Goal: Transaction & Acquisition: Book appointment/travel/reservation

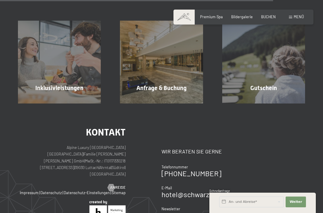
scroll to position [674, 0]
click at [209, 16] on span "Premium Spa" at bounding box center [211, 16] width 23 height 5
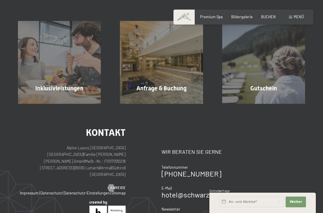
scroll to position [0, 0]
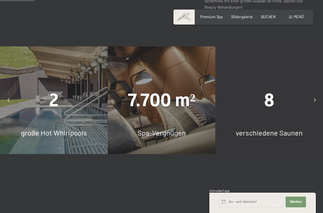
scroll to position [351, 0]
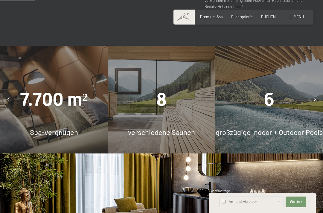
click at [318, 99] on div at bounding box center [315, 100] width 12 height 12
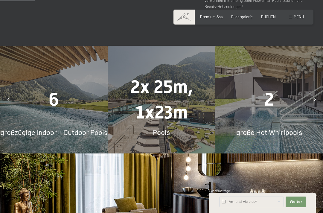
click at [316, 99] on div at bounding box center [315, 100] width 12 height 12
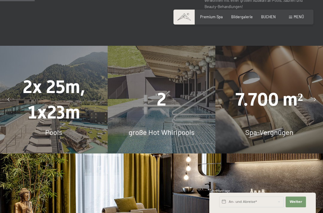
click at [316, 96] on div at bounding box center [315, 100] width 12 height 12
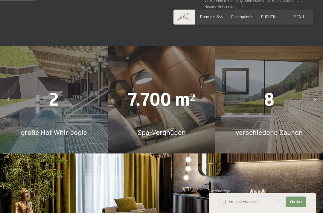
click at [315, 98] on icon at bounding box center [315, 100] width 2 height 4
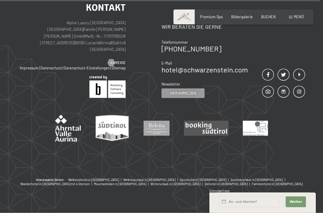
scroll to position [2827, 0]
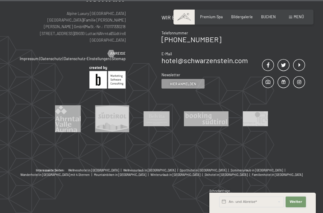
click at [298, 207] on button "Weiter Adressfelder ausblenden" at bounding box center [296, 202] width 20 height 11
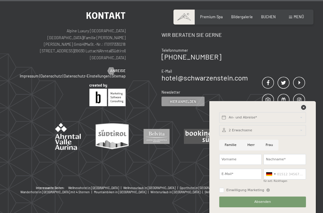
click at [306, 110] on icon at bounding box center [303, 107] width 5 height 5
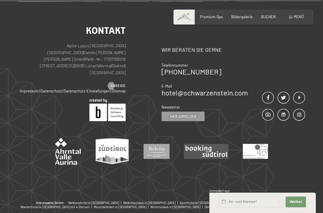
scroll to position [2813, 0]
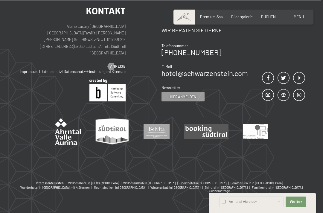
click at [226, 77] on link "hotel@ no-spam. schwarzenstein. no-spam. com" at bounding box center [205, 73] width 86 height 9
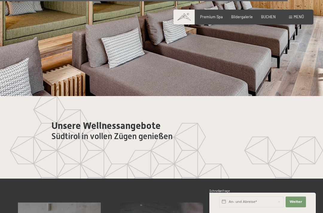
scroll to position [2513, 0]
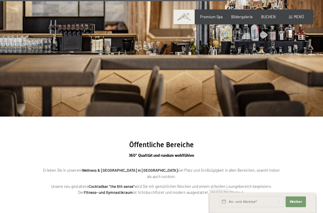
scroll to position [1177, 0]
